Goal: Transaction & Acquisition: Purchase product/service

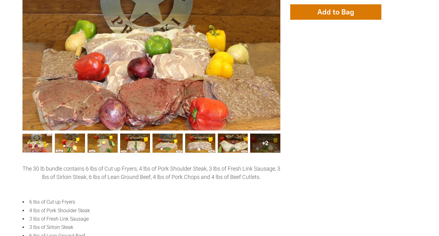
scroll to position [154, 0]
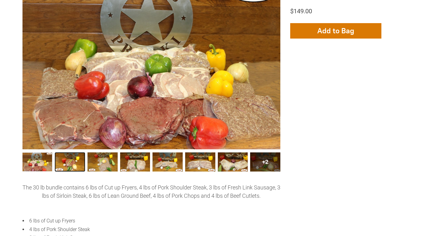
click at [72, 159] on link "30 lb Combo Bundle002 1" at bounding box center [70, 161] width 30 height 19
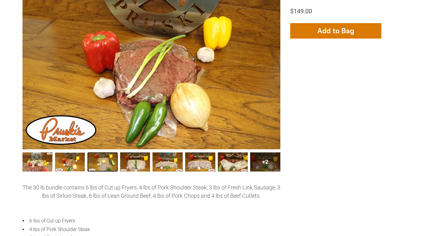
click at [105, 165] on link "30 lb Combo Bundle003 2" at bounding box center [103, 161] width 30 height 19
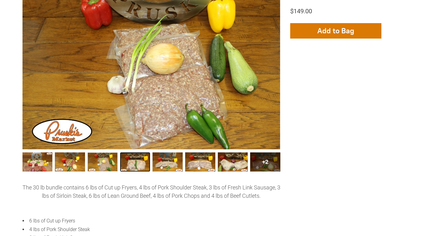
click at [132, 163] on link "30 lb Combo Bundle004 3" at bounding box center [135, 161] width 30 height 19
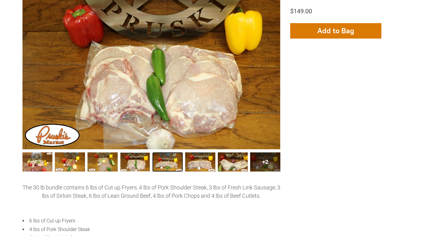
click at [166, 163] on link "30 lb Combo Bundle005 4" at bounding box center [168, 161] width 30 height 19
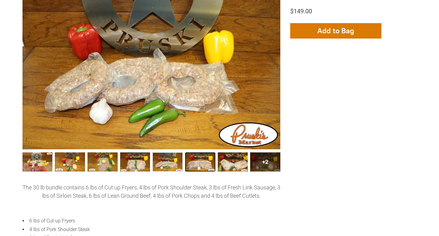
click at [195, 162] on link "30 lb Combo Bundle006 5" at bounding box center [200, 161] width 30 height 19
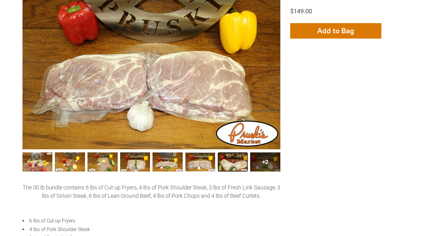
click at [228, 166] on link "30 lb Combo Bundle007 6" at bounding box center [233, 161] width 30 height 19
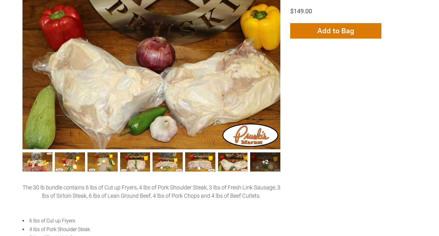
click at [263, 163] on div "+2" at bounding box center [265, 161] width 30 height 19
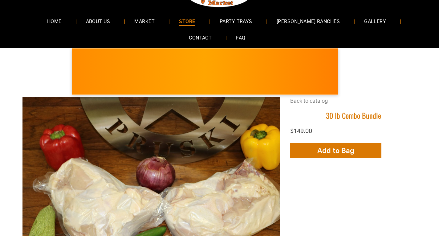
scroll to position [31, 0]
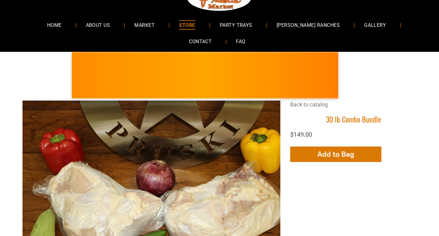
click at [179, 24] on span "STORE" at bounding box center [187, 24] width 16 height 9
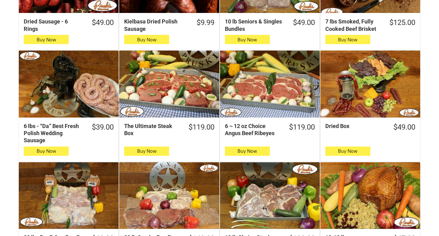
scroll to position [278, 0]
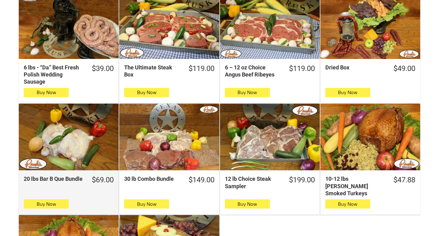
click at [75, 146] on div "20 lbs Bar B Que Bundle" at bounding box center [69, 137] width 100 height 67
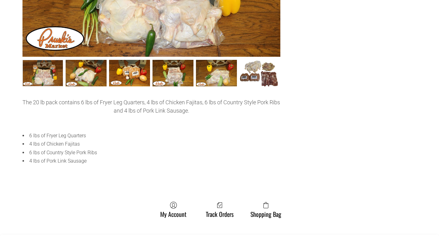
scroll to position [93, 0]
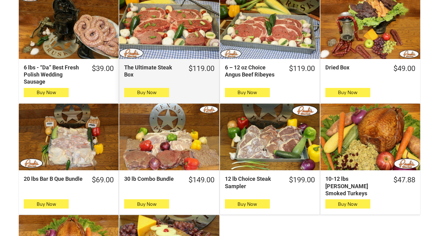
scroll to position [308, 0]
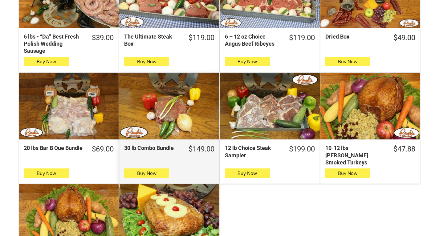
click at [183, 115] on div "30 lb Combo Bundle" at bounding box center [169, 106] width 100 height 67
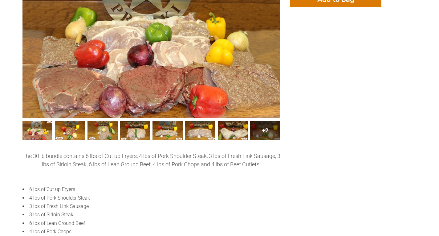
scroll to position [185, 0]
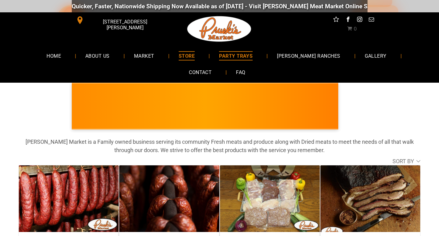
click at [221, 53] on span "PARTY TRAYS" at bounding box center [236, 55] width 34 height 9
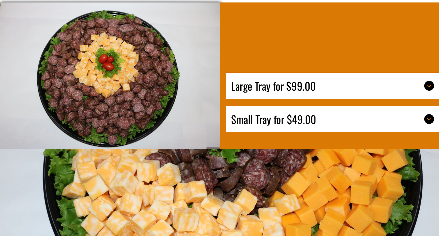
scroll to position [1419, 0]
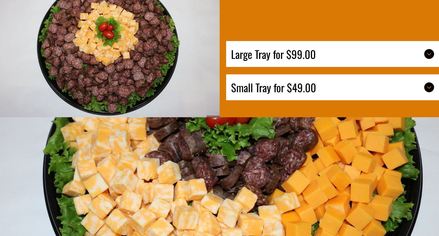
click at [428, 58] on icon at bounding box center [429, 53] width 7 height 7
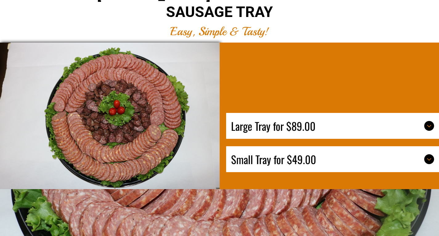
scroll to position [2282, 0]
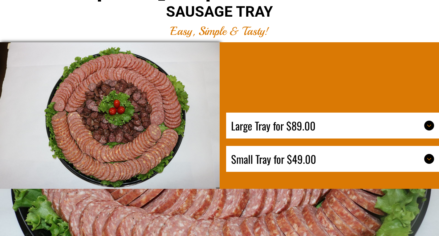
click at [429, 129] on icon at bounding box center [429, 125] width 7 height 7
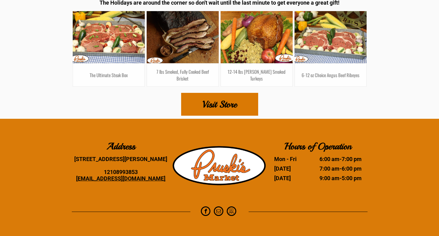
scroll to position [3874, 0]
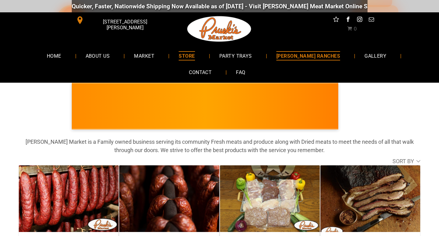
click at [293, 56] on span "[PERSON_NAME] RANCHES" at bounding box center [309, 55] width 64 height 9
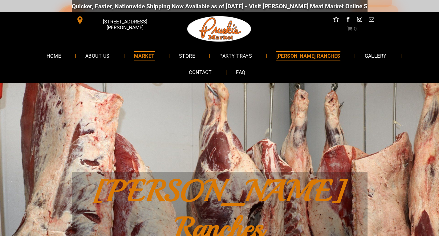
click at [134, 54] on span "MARKET" at bounding box center [144, 55] width 21 height 9
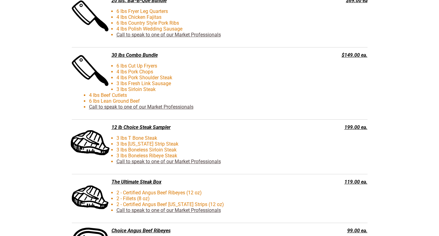
scroll to position [1450, 0]
click at [138, 146] on li "3 lbs [US_STATE] Strip Steak" at bounding box center [199, 144] width 221 height 6
click at [99, 149] on li "3 lbs Boneless Sirloin Steak" at bounding box center [199, 150] width 221 height 6
click at [126, 130] on div "12 lb Choice Steak Sampler" at bounding box center [189, 128] width 234 height 6
click at [353, 127] on div "199.00 ea." at bounding box center [338, 128] width 59 height 6
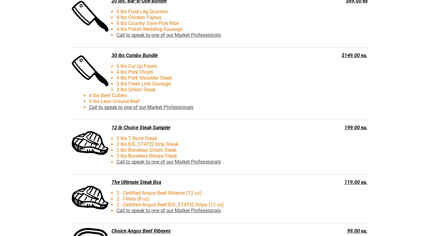
click at [310, 144] on li "3 lbs [US_STATE] Strip Steak" at bounding box center [199, 144] width 221 height 6
click at [81, 140] on span at bounding box center [90, 142] width 39 height 39
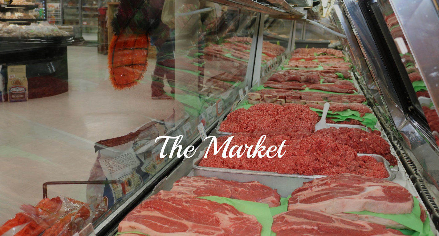
scroll to position [0, 0]
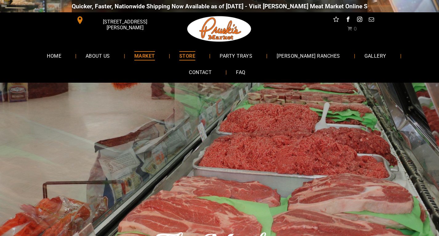
click at [179, 54] on span "STORE" at bounding box center [187, 55] width 16 height 9
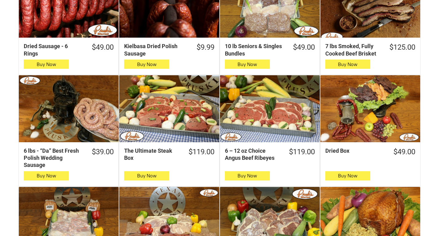
scroll to position [278, 0]
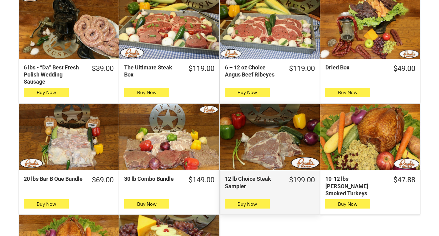
click at [262, 151] on div "12 lb Choice Steak Sampler" at bounding box center [270, 137] width 100 height 67
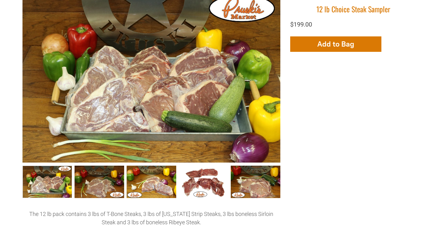
scroll to position [185, 0]
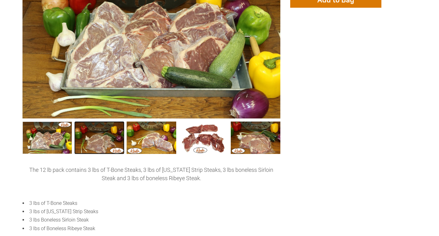
click at [102, 142] on link "12 lb Choice Steak Sampler002 1" at bounding box center [100, 138] width 50 height 32
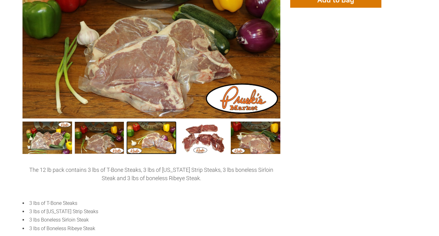
click at [152, 140] on link "12 lb Choice Steak Sampler003 2" at bounding box center [152, 138] width 50 height 32
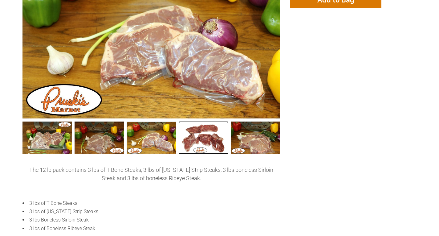
click at [203, 139] on link "12 lb Choice Steak Sampler004 3" at bounding box center [204, 138] width 50 height 32
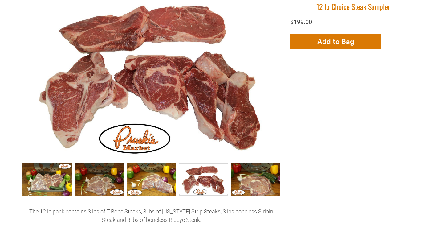
scroll to position [154, 0]
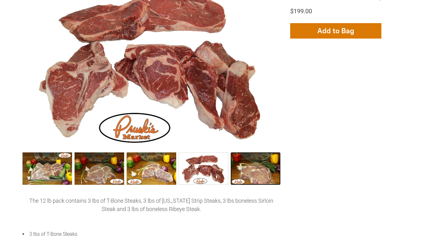
click at [260, 171] on link "12 lb Choice Steak Sampler005 4" at bounding box center [256, 168] width 50 height 32
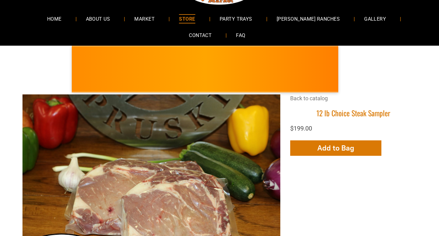
scroll to position [31, 0]
